Goal: Find specific page/section: Find specific page/section

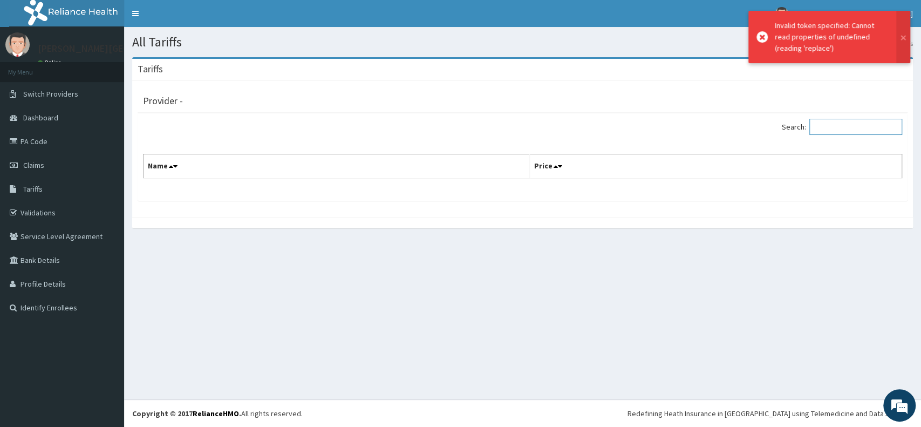
click at [829, 128] on input "Search:" at bounding box center [856, 127] width 93 height 16
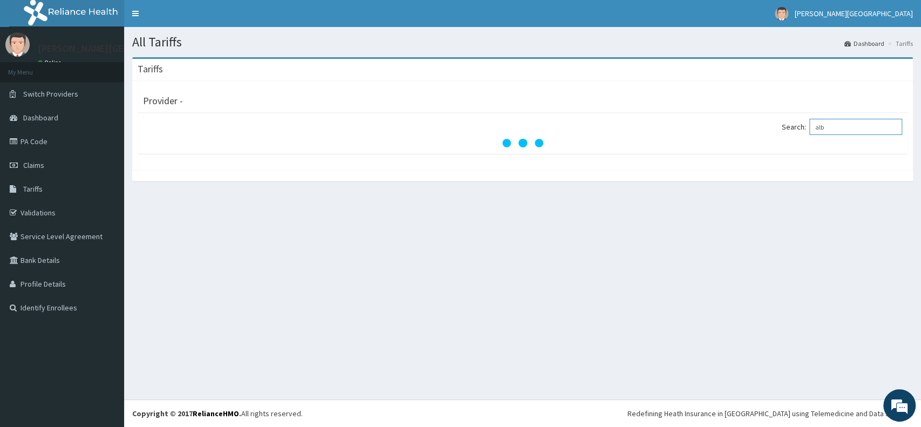
type input "albe"
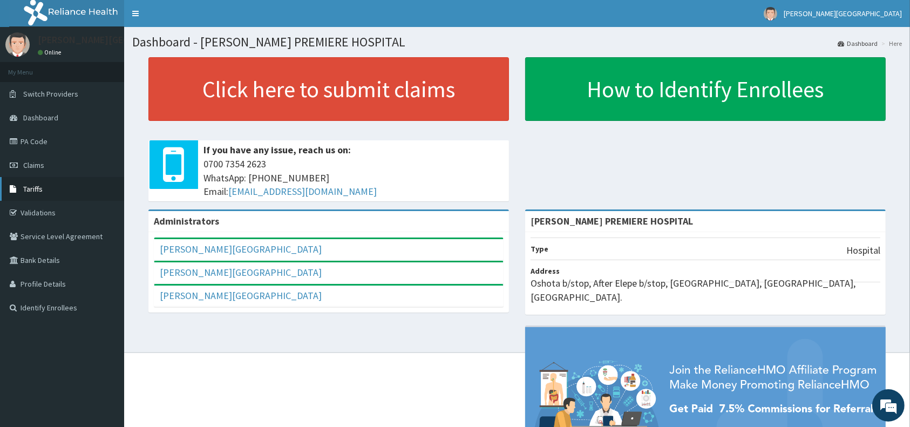
click at [35, 186] on span "Tariffs" at bounding box center [32, 189] width 19 height 10
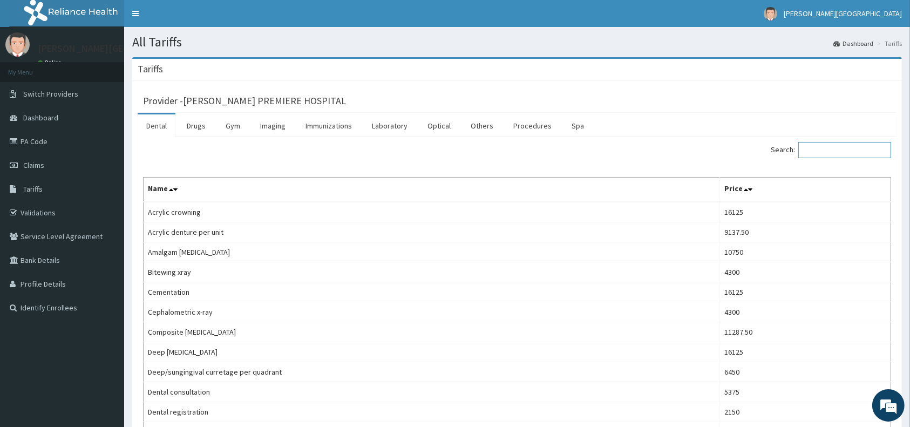
click at [832, 148] on input "Search:" at bounding box center [844, 150] width 93 height 16
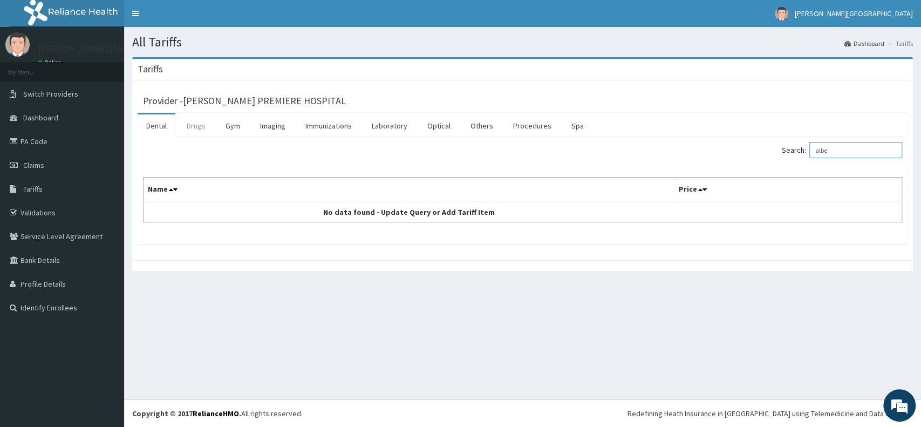
type input "albe"
click at [194, 125] on link "Drugs" at bounding box center [196, 125] width 36 height 23
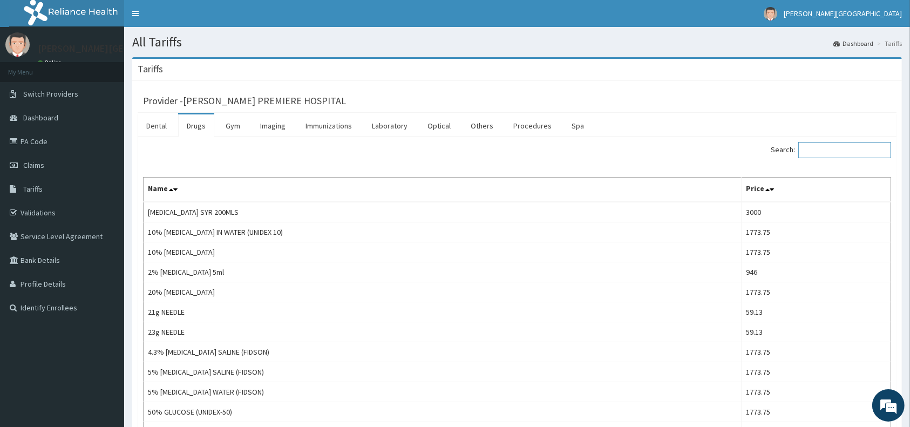
click at [850, 152] on input "Search:" at bounding box center [844, 150] width 93 height 16
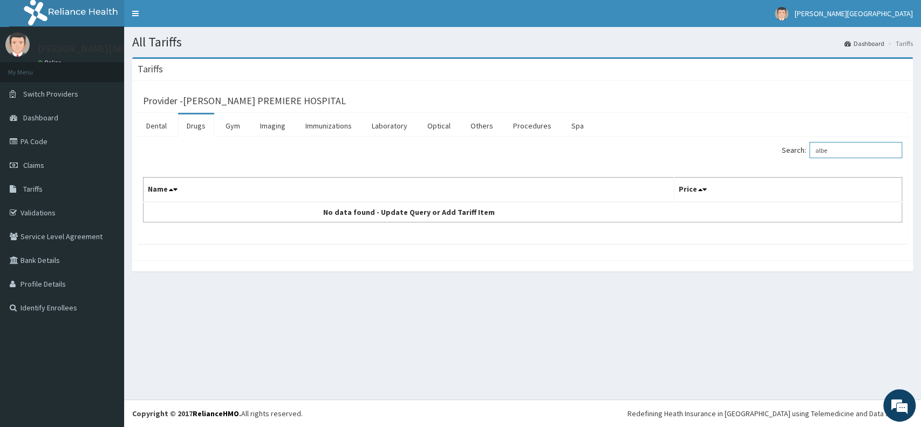
click at [840, 150] on input "albe" at bounding box center [856, 150] width 93 height 16
type input "a"
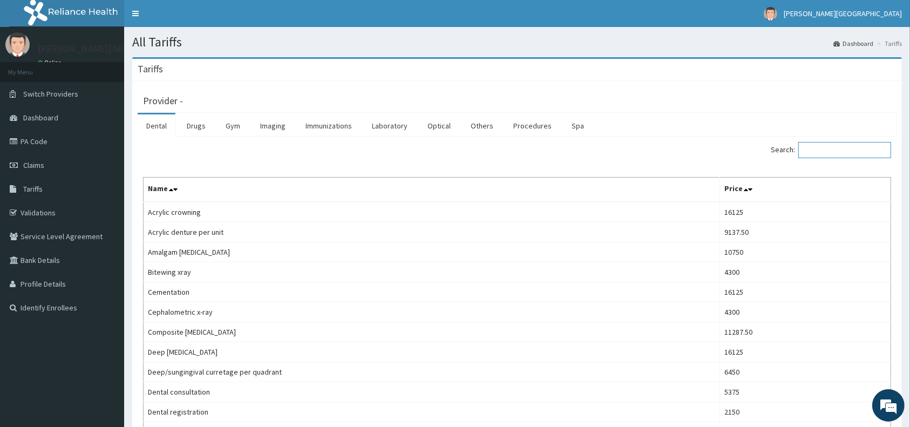
click at [829, 147] on input "Search:" at bounding box center [844, 150] width 93 height 16
click at [851, 153] on input "Search:" at bounding box center [844, 150] width 93 height 16
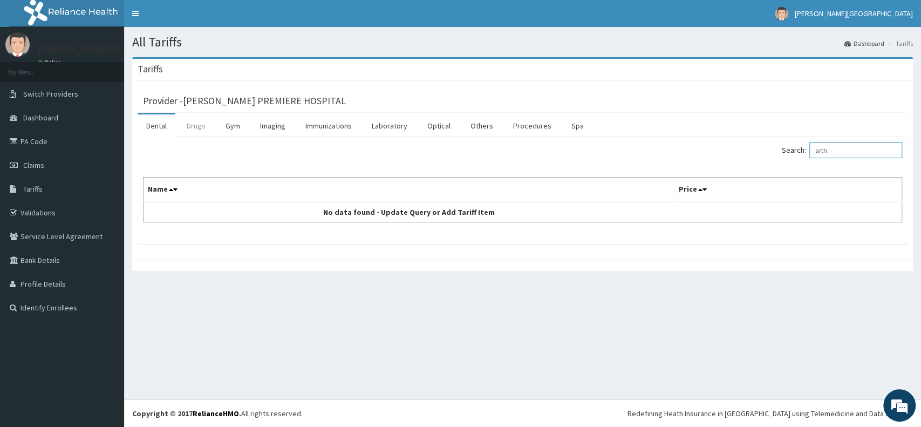
type input "arth"
click at [195, 125] on link "Drugs" at bounding box center [196, 125] width 36 height 23
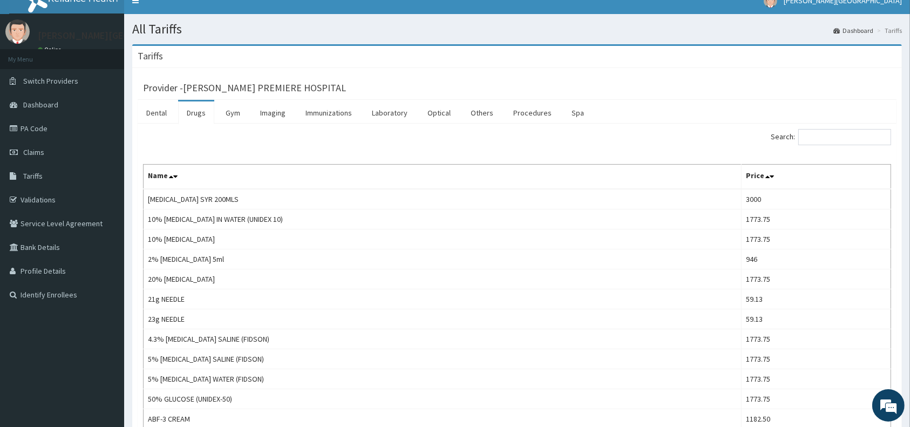
scroll to position [26, 0]
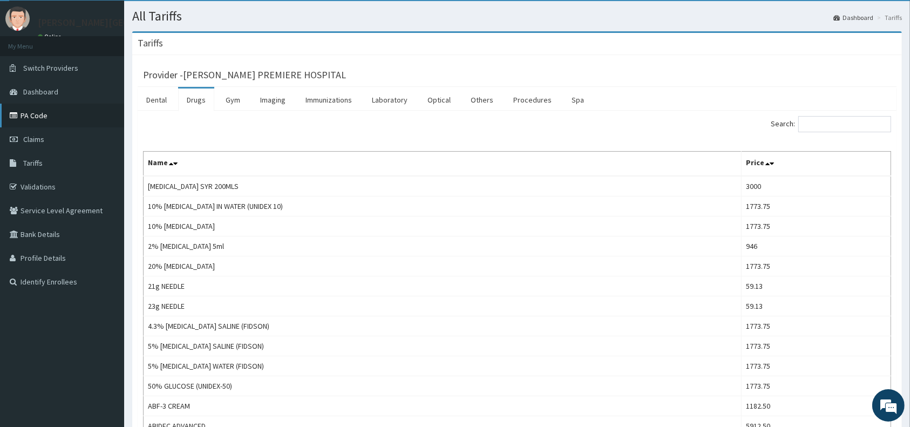
click at [43, 111] on link "PA Code" at bounding box center [62, 116] width 124 height 24
